Goal: Obtain resource: Download file/media

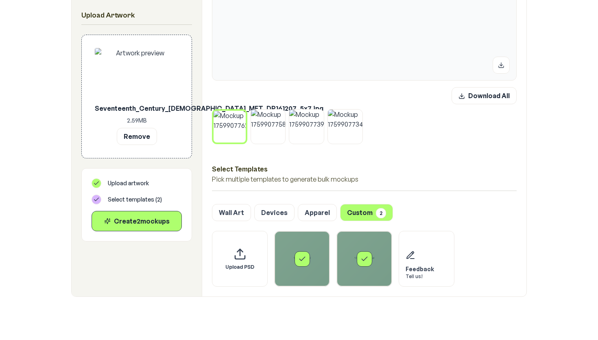
scroll to position [306, 0]
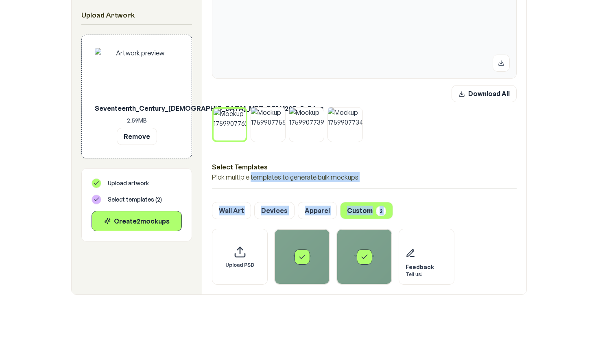
drag, startPoint x: 241, startPoint y: 248, endPoint x: 251, endPoint y: 172, distance: 76.4
click at [251, 172] on div "Download All Select Templates Pick multiple templates to generate bulk mockups …" at bounding box center [364, 67] width 324 height 454
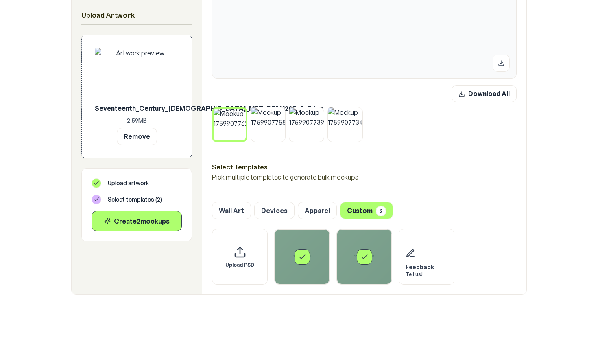
click at [273, 160] on div "Select Templates Pick multiple templates to generate bulk mockups" at bounding box center [364, 170] width 305 height 37
click at [302, 258] on icon "Select template 1 - ratio 5.7 -.psd" at bounding box center [302, 257] width 8 height 8
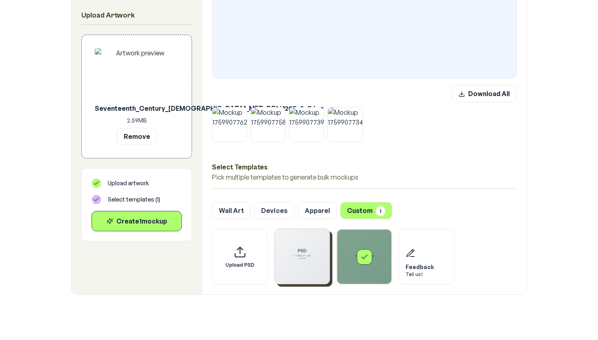
click at [350, 256] on div "Select template 126 - ratio 5.7 -.psd" at bounding box center [364, 256] width 55 height 55
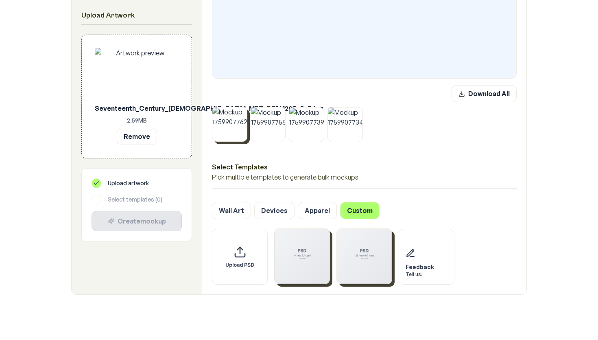
click at [243, 108] on icon at bounding box center [245, 109] width 5 height 5
click at [244, 108] on icon at bounding box center [245, 109] width 5 height 5
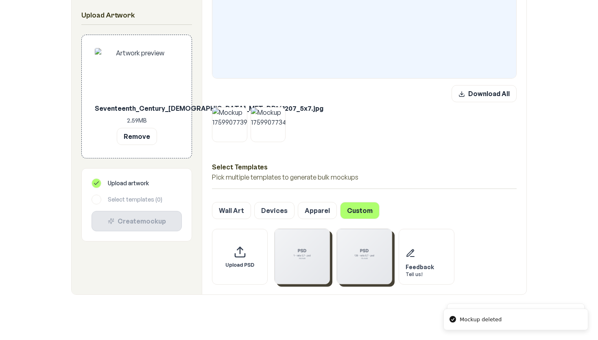
click at [244, 108] on icon at bounding box center [245, 109] width 5 height 5
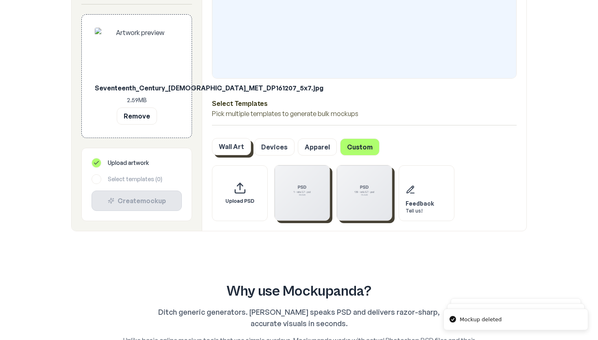
click at [233, 142] on button "Wall Art" at bounding box center [231, 146] width 39 height 17
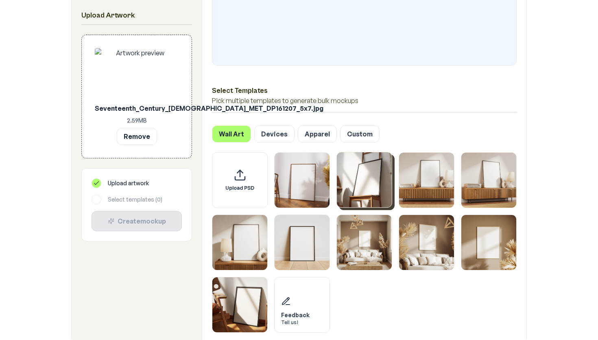
scroll to position [322, 0]
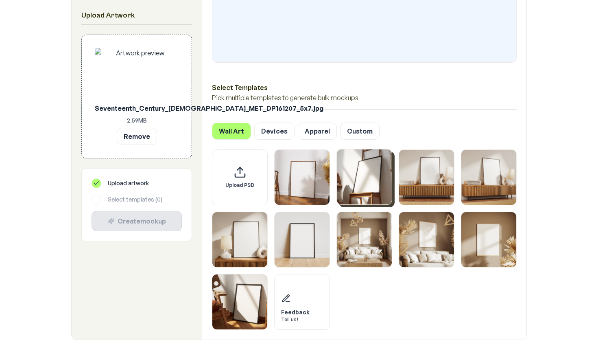
click at [361, 175] on img "Select template Framed Poster 2" at bounding box center [364, 176] width 55 height 55
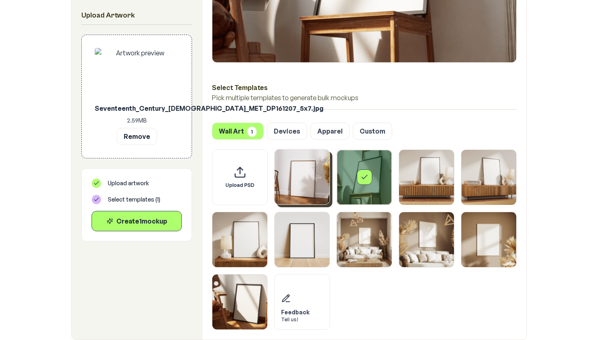
click at [311, 178] on img "Select template Framed Poster" at bounding box center [302, 176] width 55 height 55
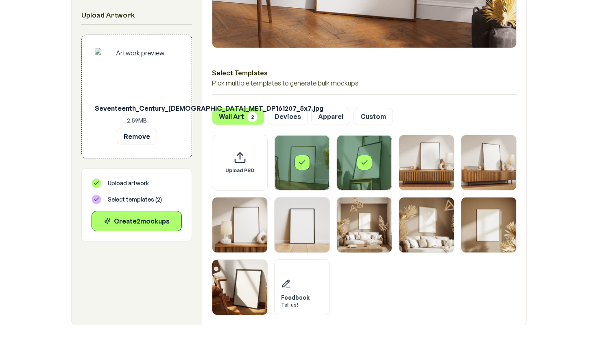
scroll to position [341, 0]
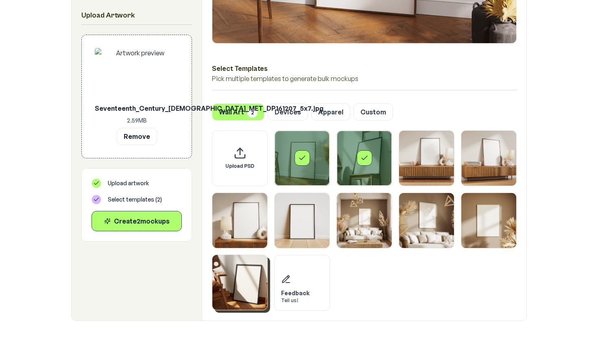
click at [252, 271] on img "Select template Framed Poster 10" at bounding box center [239, 282] width 55 height 55
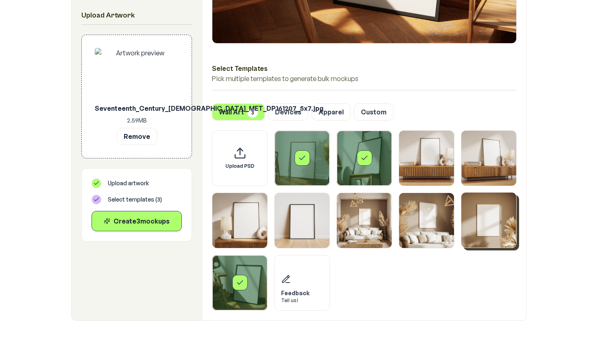
click at [486, 210] on img "Select template Framed Poster 9" at bounding box center [488, 219] width 55 height 55
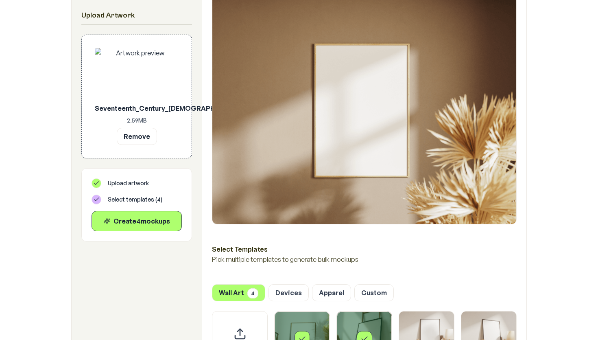
scroll to position [160, 0]
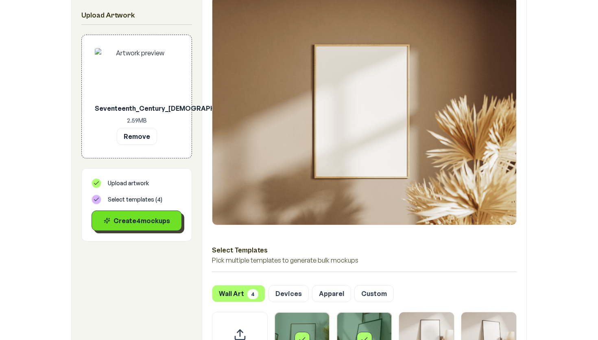
click at [154, 219] on div "Create 4 mockup s" at bounding box center [136, 221] width 77 height 10
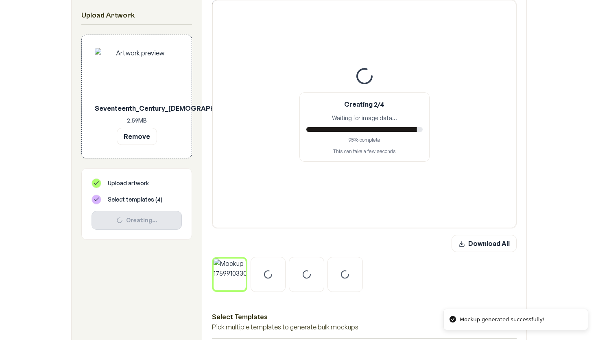
scroll to position [153, 0]
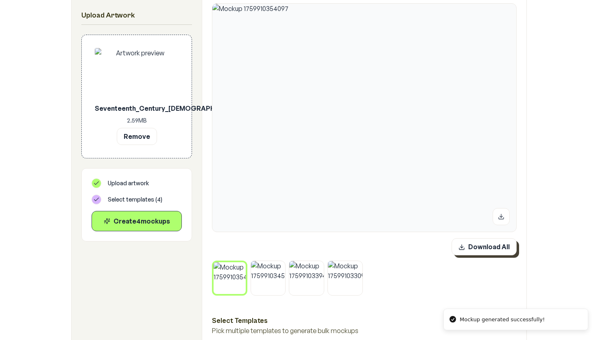
click at [486, 246] on button "Download All" at bounding box center [484, 246] width 65 height 17
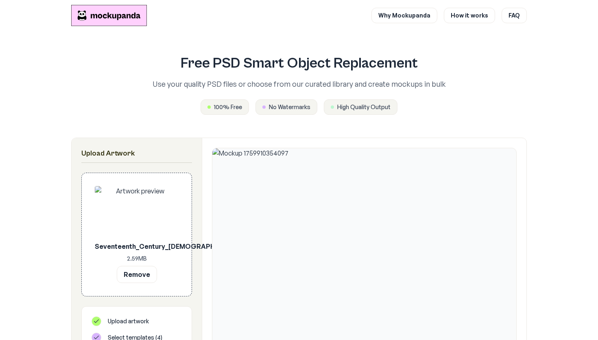
scroll to position [0, 0]
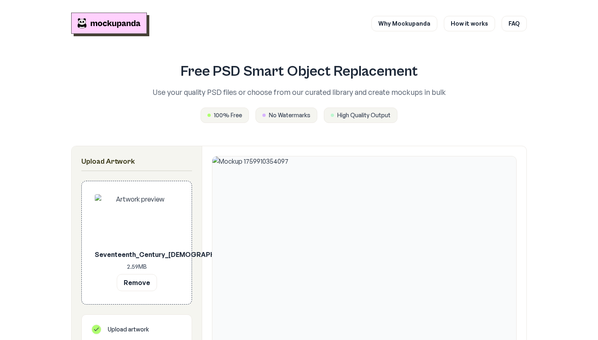
click at [132, 22] on img "Mockupanda home" at bounding box center [109, 23] width 76 height 21
click at [235, 107] on div "Free PSD Smart Object Replacement Use your quality PSD files or choose from our…" at bounding box center [299, 92] width 365 height 59
click at [458, 29] on link "How it works" at bounding box center [469, 22] width 51 height 15
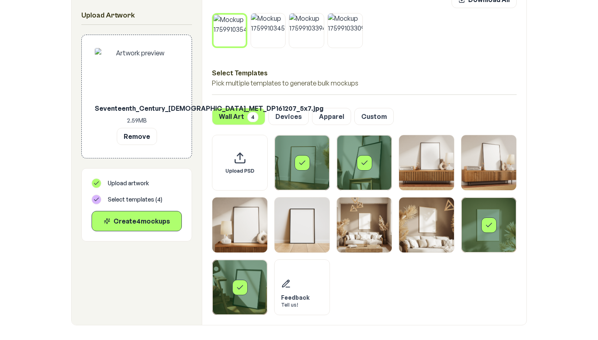
scroll to position [403, 0]
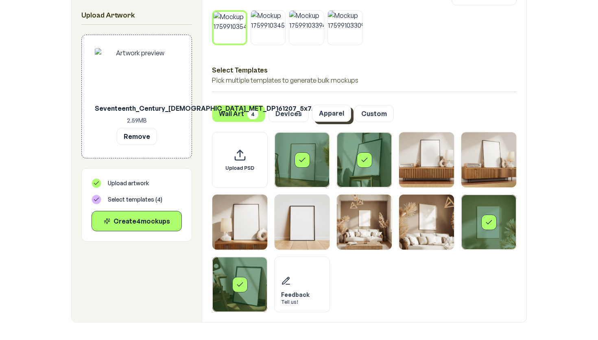
click at [328, 113] on button "Apparel" at bounding box center [331, 113] width 39 height 17
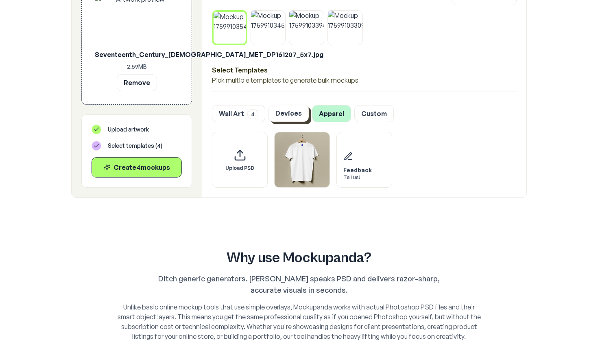
click at [295, 110] on button "Devices" at bounding box center [289, 113] width 40 height 17
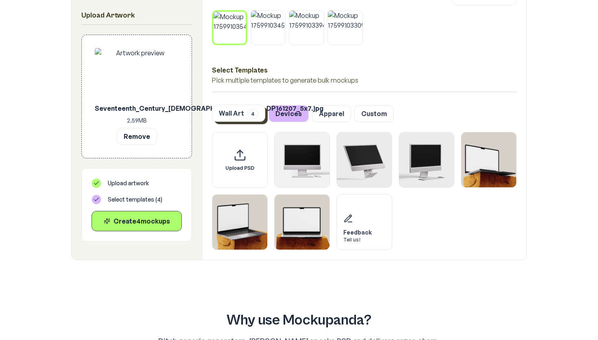
click at [255, 114] on span "4" at bounding box center [252, 114] width 11 height 10
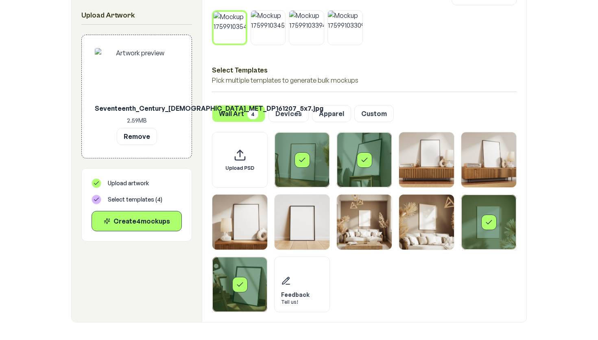
click at [455, 71] on h3 "Select Templates" at bounding box center [364, 70] width 305 height 11
click at [309, 160] on div "Select template Framed Poster" at bounding box center [302, 159] width 15 height 15
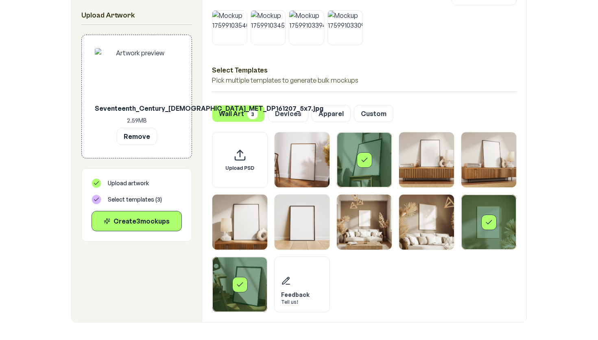
click at [357, 159] on div "Select template Framed Poster 2" at bounding box center [364, 159] width 15 height 15
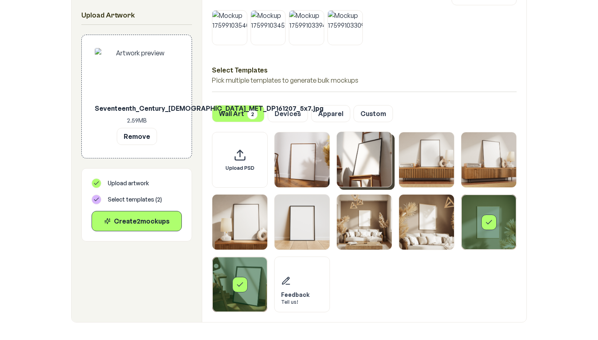
click at [210, 293] on div "Download All Select Templates Pick multiple templates to generate bulk mockups …" at bounding box center [364, 32] width 324 height 579
click at [232, 281] on div "Select template Framed Poster 10" at bounding box center [239, 284] width 55 height 55
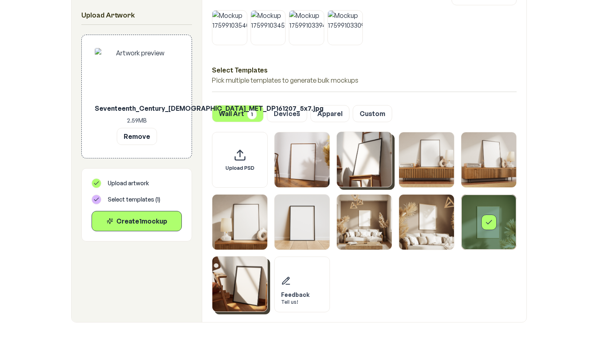
click at [475, 219] on div "Select template Framed Poster 9" at bounding box center [488, 222] width 55 height 55
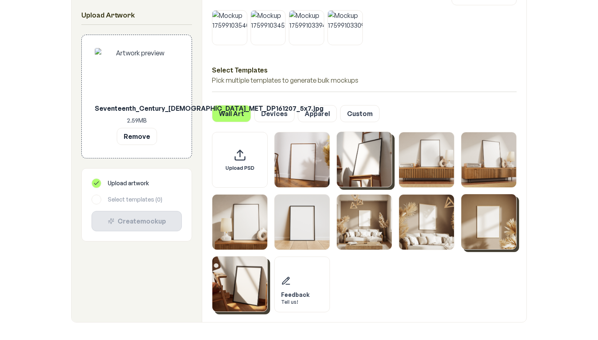
click at [99, 200] on div at bounding box center [97, 200] width 10 height 10
click at [98, 199] on div at bounding box center [97, 200] width 10 height 10
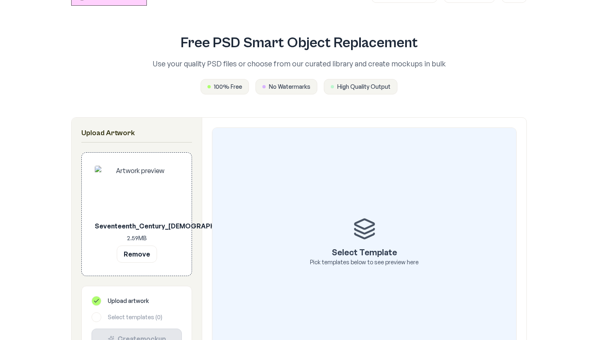
scroll to position [0, 0]
